Goal: Transaction & Acquisition: Download file/media

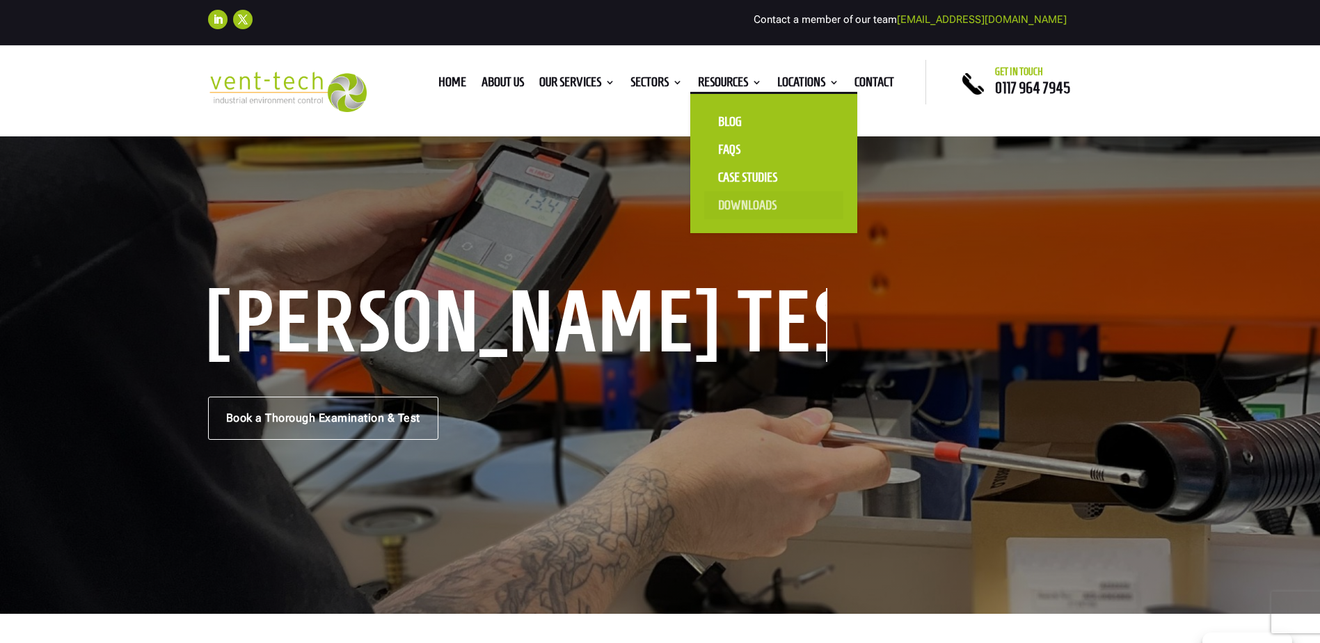
click at [729, 205] on link "Downloads" at bounding box center [773, 205] width 139 height 28
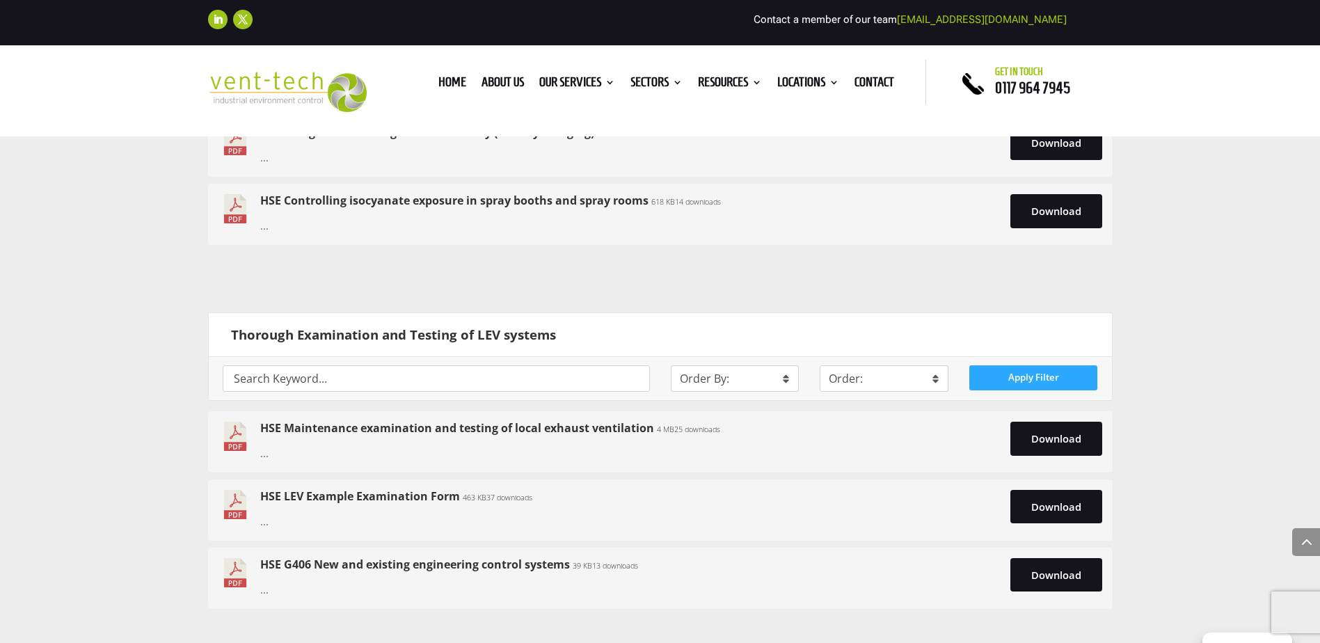
scroll to position [1879, 0]
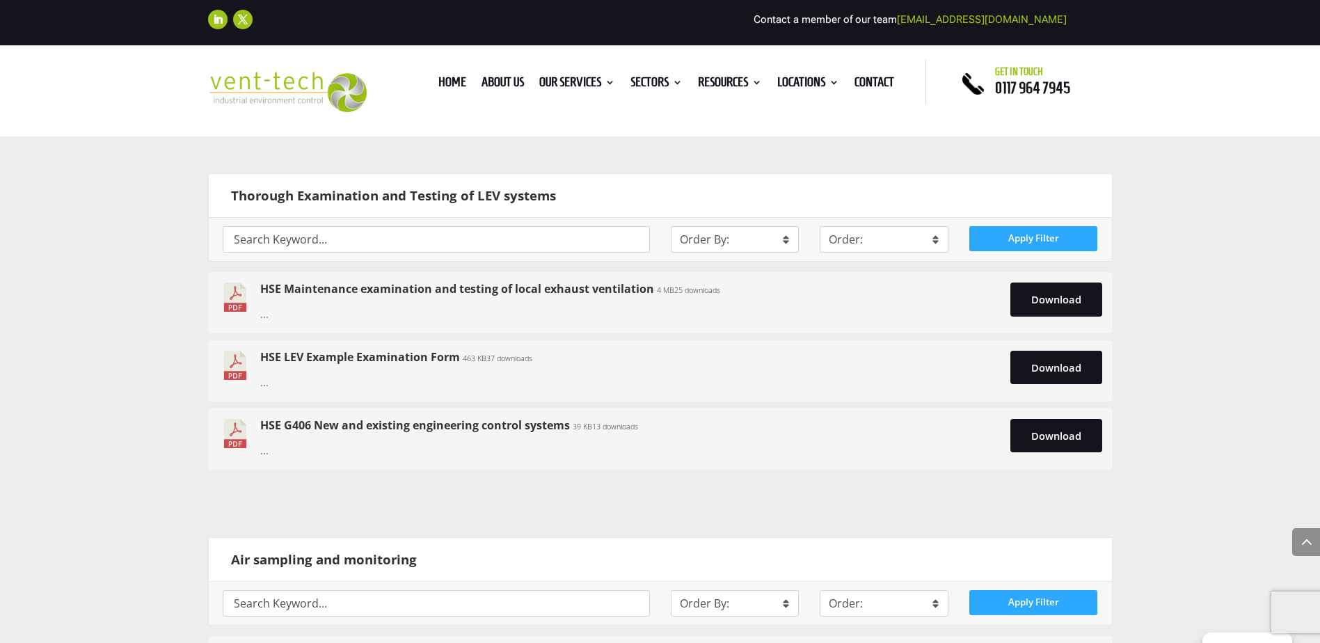
click at [404, 353] on link "HSE LEV Example Examination Form" at bounding box center [360, 356] width 200 height 15
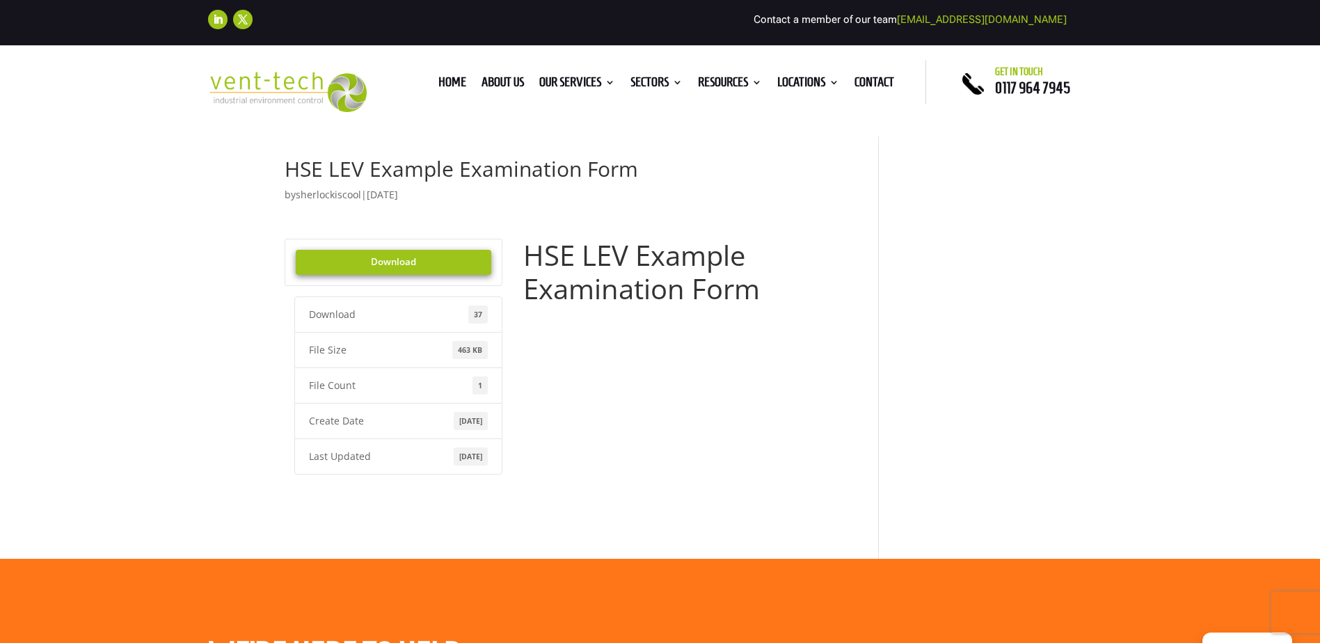
click at [438, 264] on link "Download" at bounding box center [394, 262] width 196 height 25
